Goal: Communication & Community: Answer question/provide support

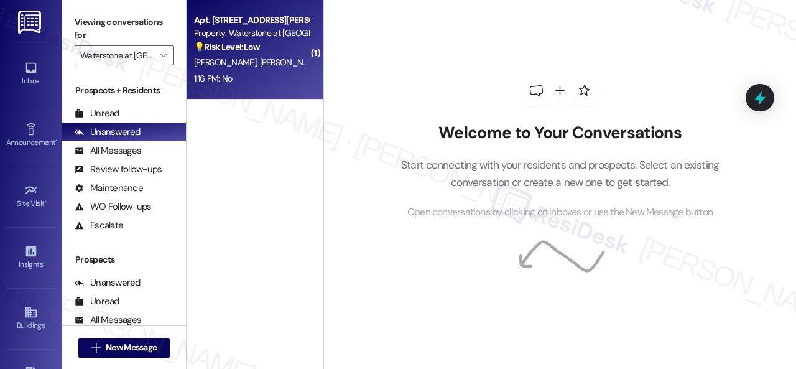
click at [250, 71] on div "1:16 PM: No 1:16 PM: No" at bounding box center [252, 79] width 118 height 16
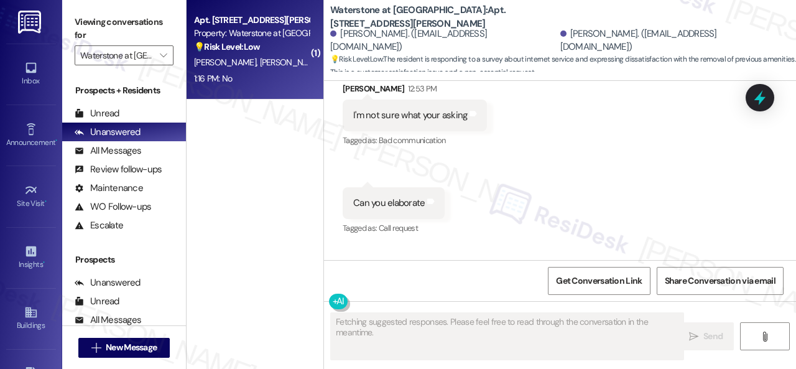
scroll to position [3134, 0]
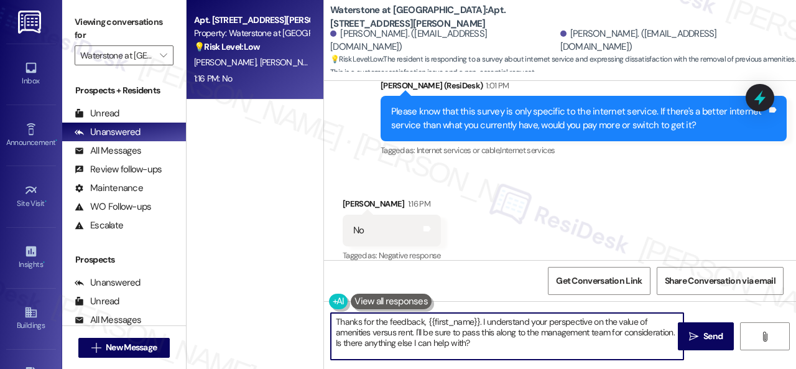
drag, startPoint x: 469, startPoint y: 354, endPoint x: 481, endPoint y: 368, distance: 18.0
click at [470, 354] on textarea "Thanks for the feedback, {{first_name}}. I understand your perspective on the v…" at bounding box center [507, 336] width 353 height 47
drag, startPoint x: 474, startPoint y: 349, endPoint x: 251, endPoint y: 315, distance: 225.9
click at [251, 315] on div "Apt. [STREET_ADDRESS][PERSON_NAME] Property: Waterstone at [GEOGRAPHIC_DATA] 💡 …" at bounding box center [491, 184] width 609 height 369
paste textarea "so much for sharing your experience—it really helps us understand what matters …"
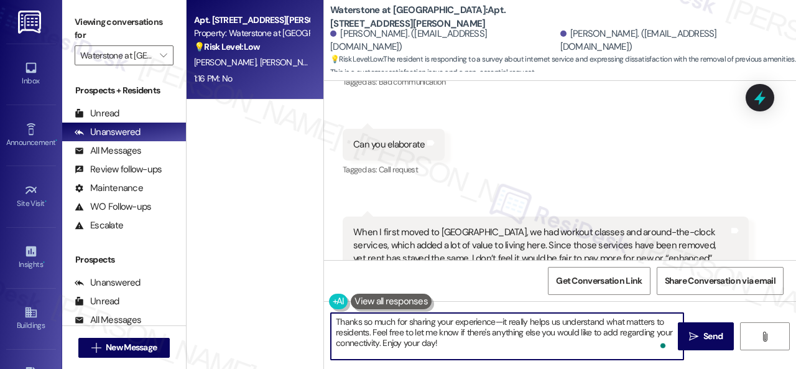
scroll to position [2762, 0]
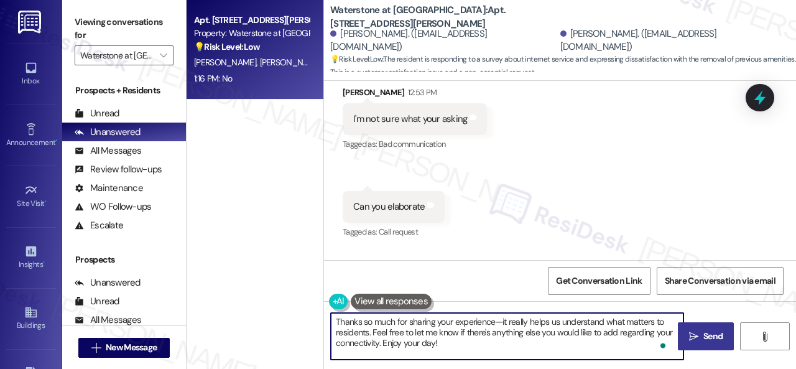
type textarea "Thanks so much for sharing your experience—it really helps us understand what m…"
click at [703, 331] on span "Send" at bounding box center [712, 336] width 19 height 13
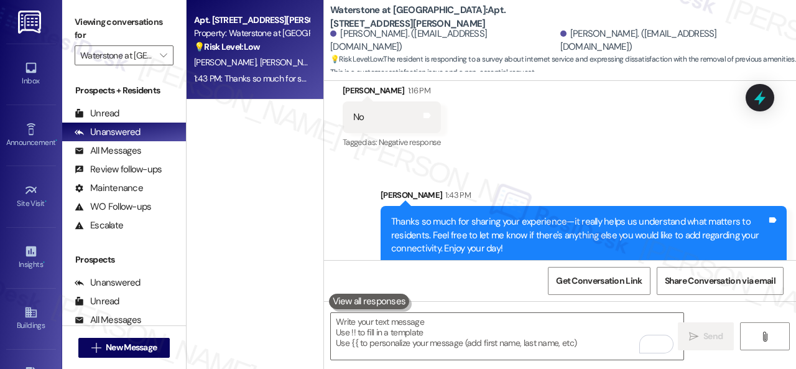
scroll to position [3248, 0]
click at [160, 53] on icon "" at bounding box center [163, 55] width 7 height 10
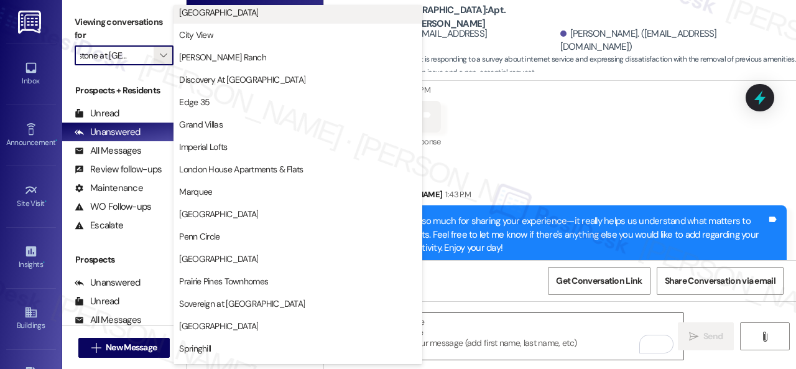
scroll to position [0, 0]
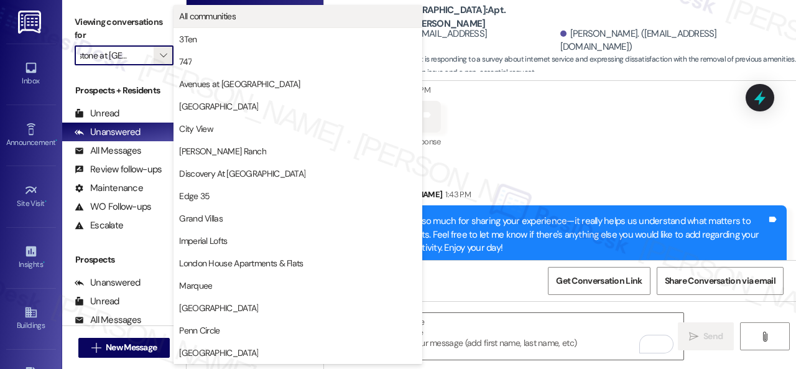
click at [231, 15] on span "All communities" at bounding box center [207, 16] width 57 height 12
